Goal: Information Seeking & Learning: Learn about a topic

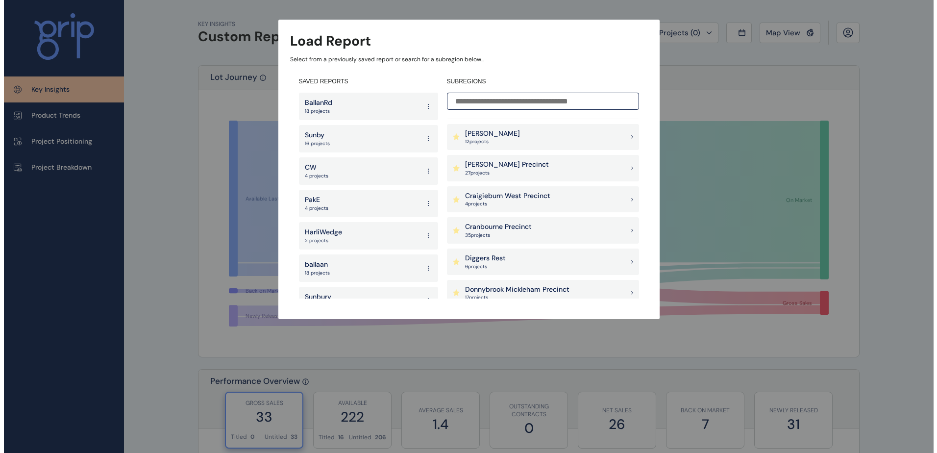
scroll to position [245, 0]
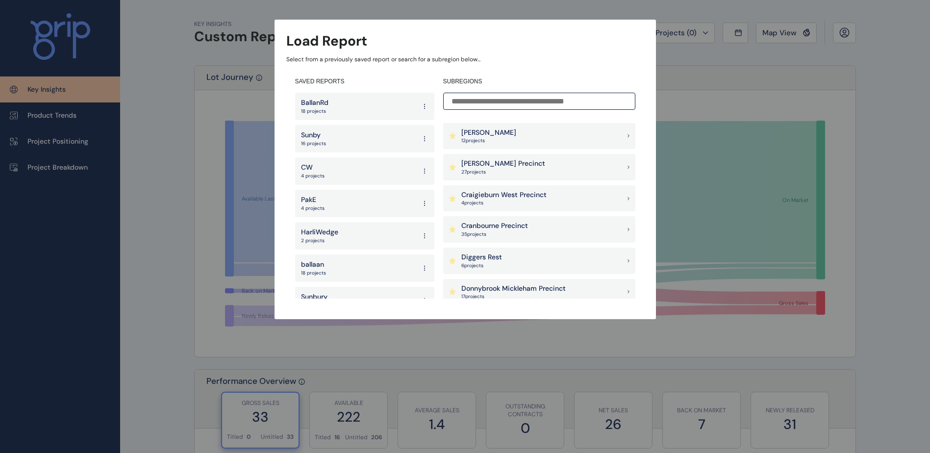
click at [545, 164] on div "[PERSON_NAME] Precinct 27 project s" at bounding box center [539, 167] width 192 height 26
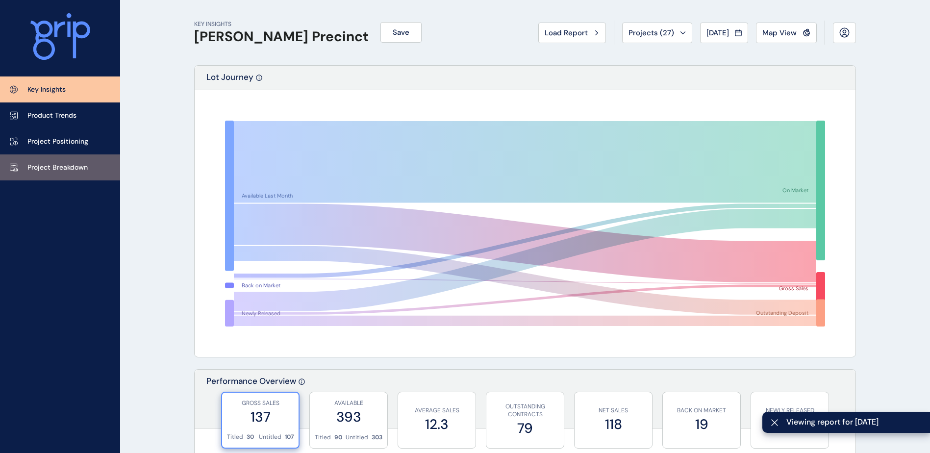
click at [66, 163] on p "Project Breakdown" at bounding box center [57, 168] width 60 height 10
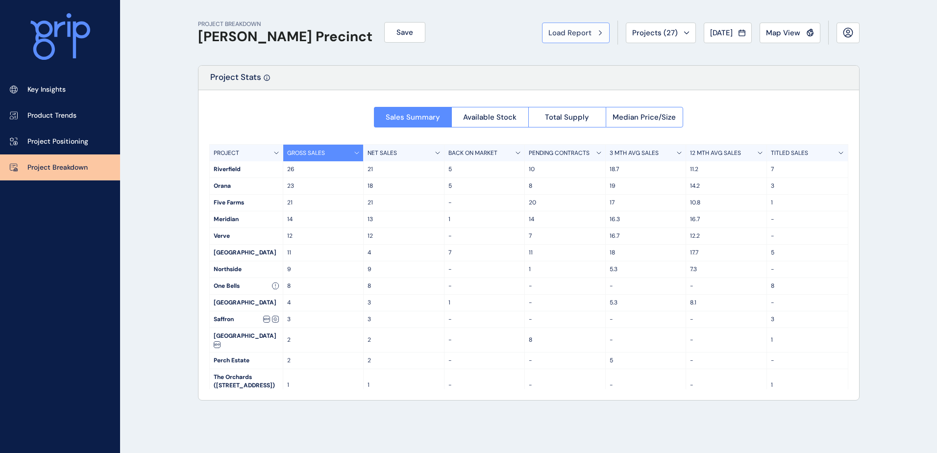
click at [589, 37] on div "Load Report" at bounding box center [575, 33] width 55 height 10
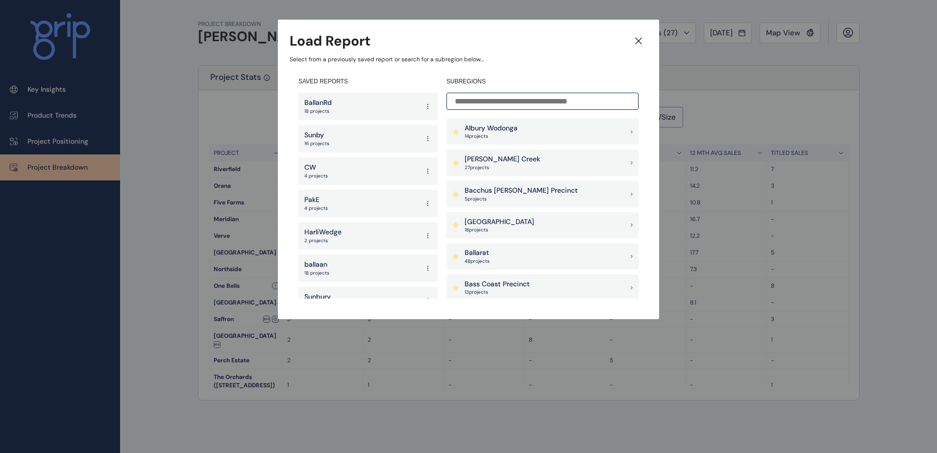
click at [181, 105] on div "Load Report Select from a previously saved report or search for a subregion bel…" at bounding box center [468, 149] width 937 height 299
click at [642, 47] on icon at bounding box center [639, 40] width 18 height 17
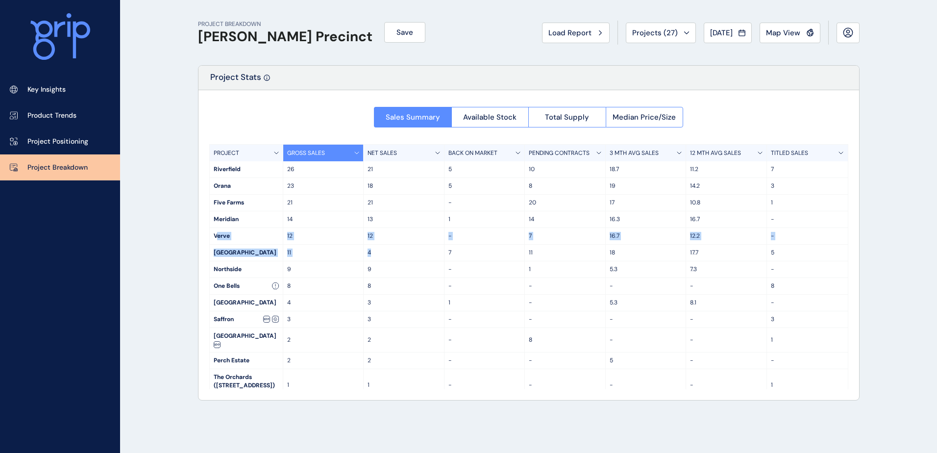
drag, startPoint x: 216, startPoint y: 243, endPoint x: 391, endPoint y: 253, distance: 175.7
click at [391, 253] on div "PROJECT GROSS SALES NET SALES BACK ON MARKET PENDING CONTRACTS 3 MTH AVG SALES …" at bounding box center [528, 266] width 639 height 245
drag, startPoint x: 391, startPoint y: 253, endPoint x: 316, endPoint y: 253, distance: 75.5
click at [338, 253] on p "11" at bounding box center [323, 252] width 73 height 8
click at [249, 249] on div "[GEOGRAPHIC_DATA]" at bounding box center [246, 253] width 73 height 16
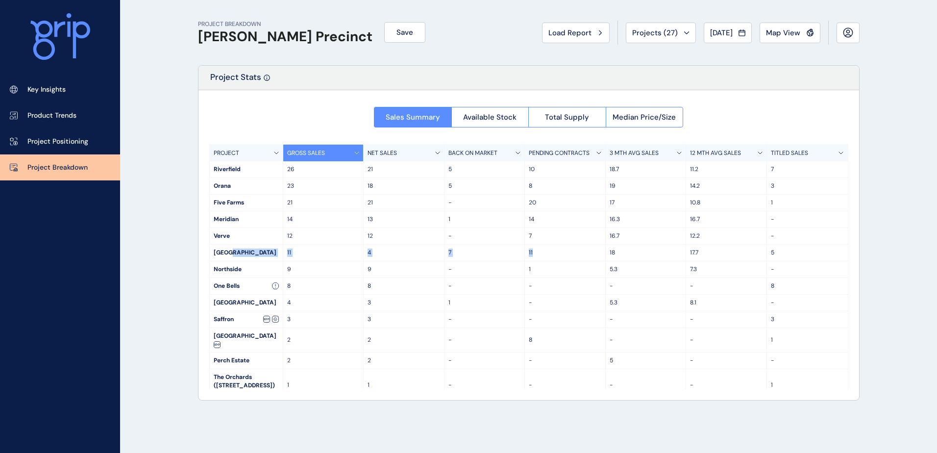
drag, startPoint x: 229, startPoint y: 250, endPoint x: 599, endPoint y: 256, distance: 370.0
click at [599, 256] on div "[GEOGRAPHIC_DATA] 11 4 7 11 18 17.7 5" at bounding box center [529, 253] width 638 height 17
click at [230, 252] on div "[GEOGRAPHIC_DATA]" at bounding box center [246, 253] width 73 height 16
click at [792, 37] on span "Map View" at bounding box center [783, 33] width 34 height 10
